Goal: Register for event/course

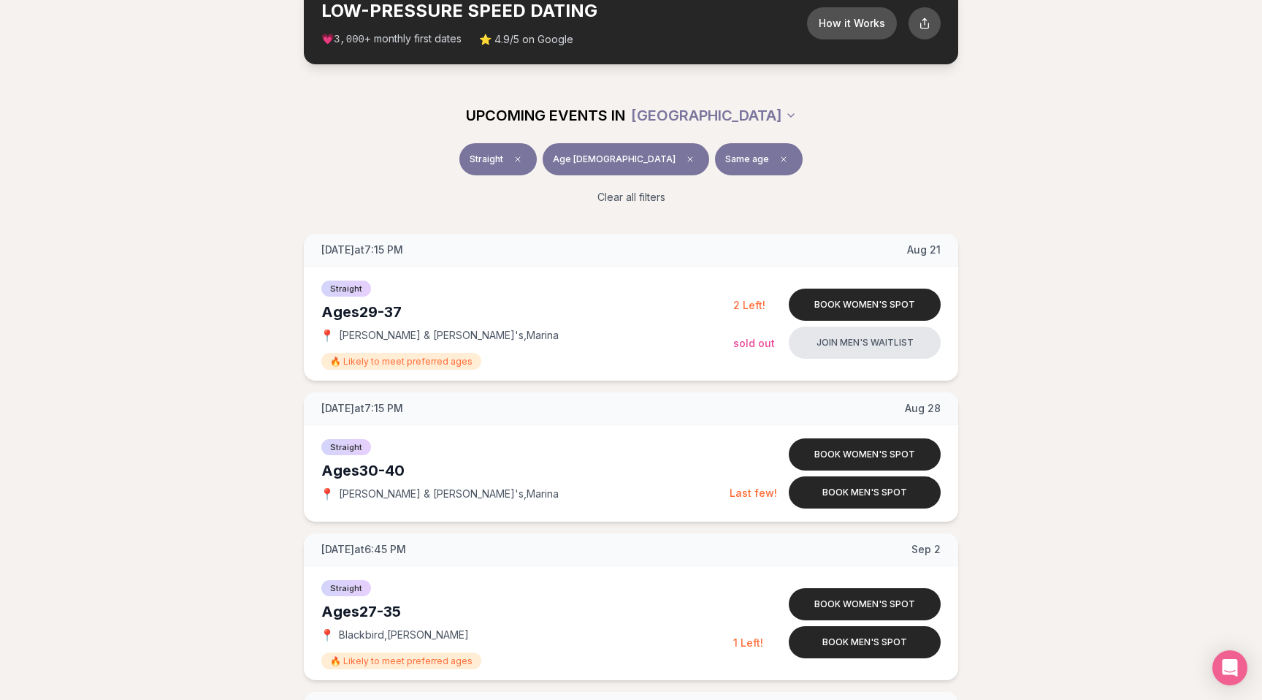
scroll to position [159, 0]
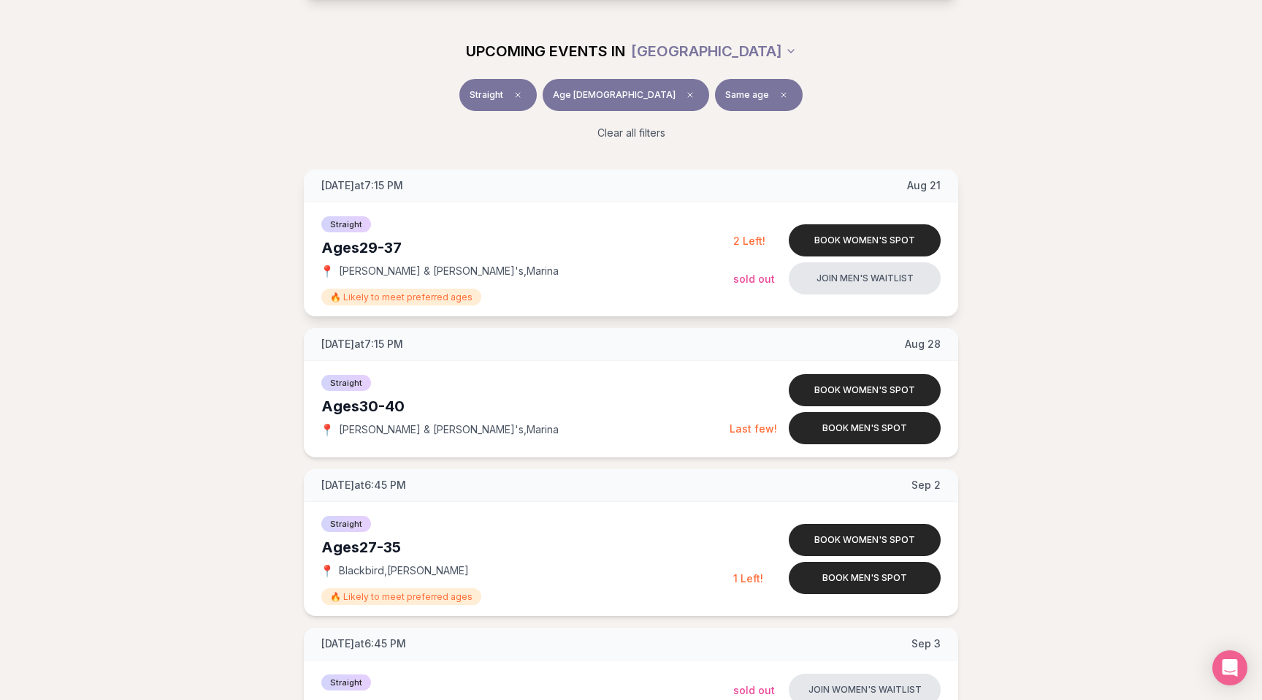
click at [365, 270] on span "Rick & Roxy's , Marina" at bounding box center [449, 271] width 220 height 15
click at [386, 272] on span "Rick & Roxy's , Marina" at bounding box center [449, 271] width 220 height 15
click at [393, 272] on span "Rick & Roxy's , Marina" at bounding box center [449, 271] width 220 height 15
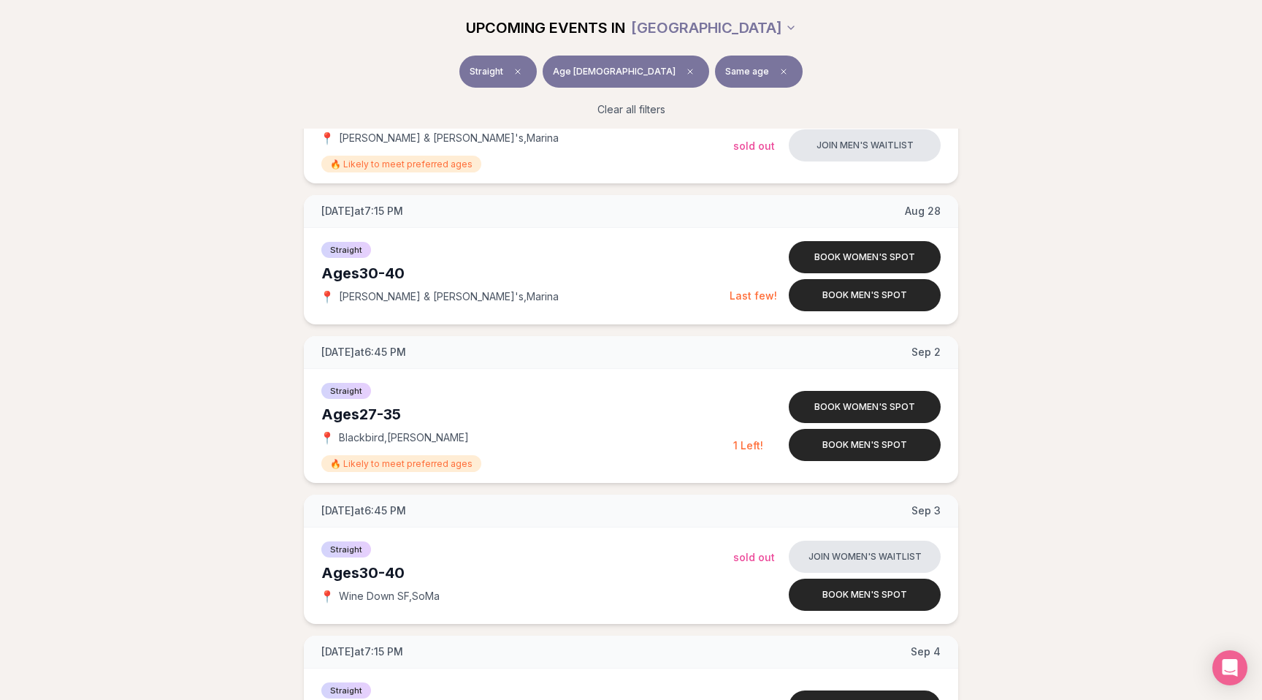
scroll to position [291, 0]
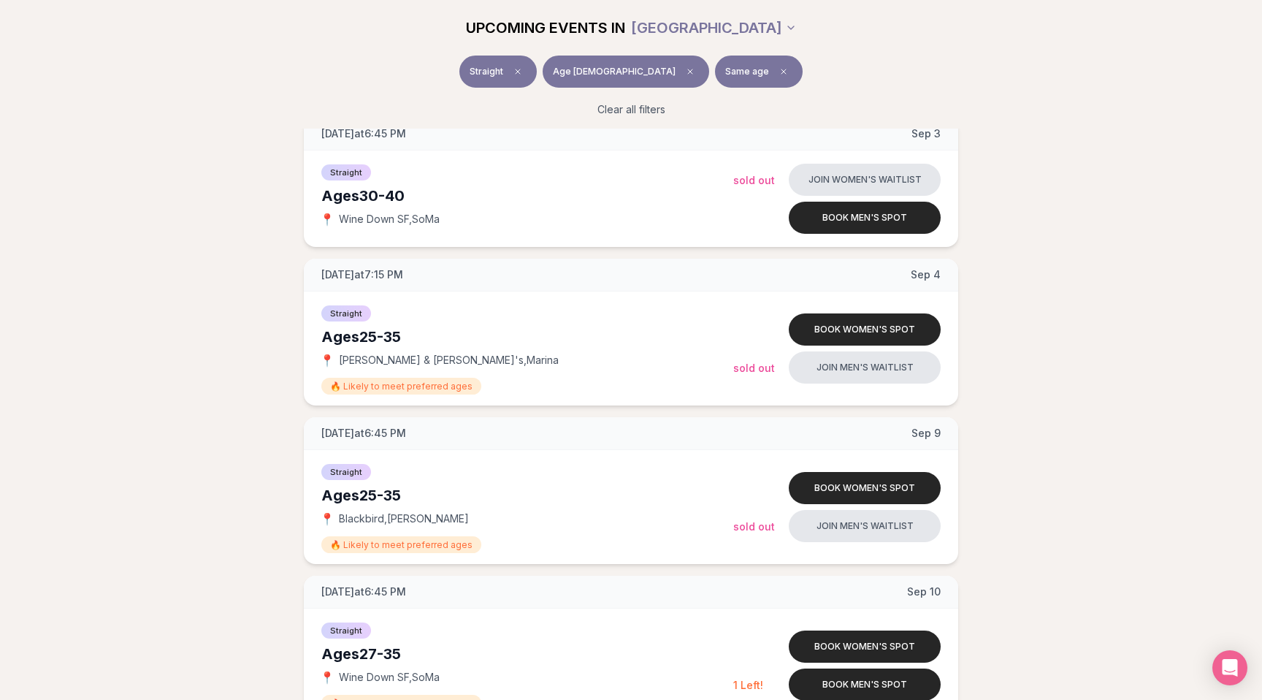
scroll to position [693, 0]
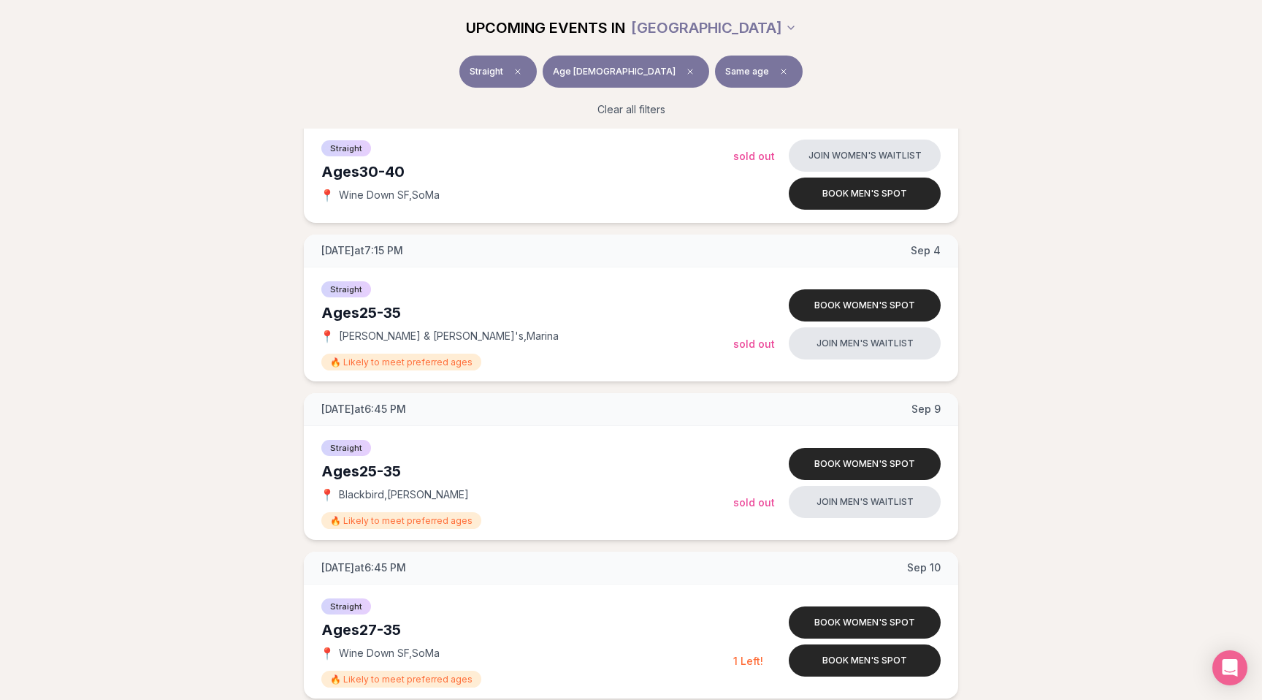
click at [192, 275] on div "Thursday at 7:15 PM Aug 21 Ages 29-37 Straight 📍 Rick & Roxy's , Marina 🔥 Likel…" at bounding box center [631, 633] width 1216 height 1997
